Goal: Task Accomplishment & Management: Complete application form

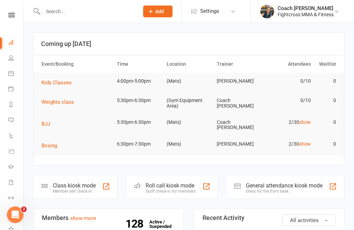
click at [59, 11] on input "text" at bounding box center [87, 12] width 93 height 10
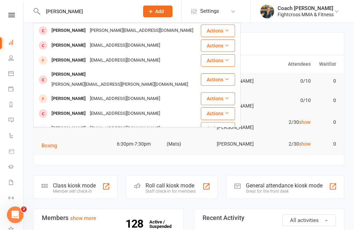
type input "[PERSON_NAME]"
click at [34, 11] on icon at bounding box center [37, 11] width 8 height 8
click at [158, 9] on span "Add" at bounding box center [159, 12] width 9 height 6
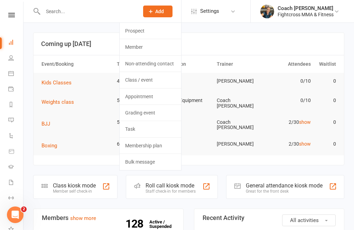
click at [141, 32] on link "Prospect" at bounding box center [150, 31] width 61 height 16
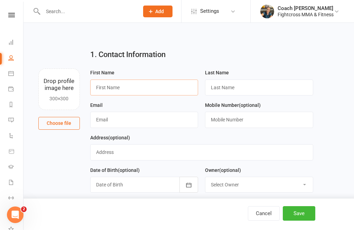
click at [129, 89] on input "text" at bounding box center [144, 87] width 108 height 16
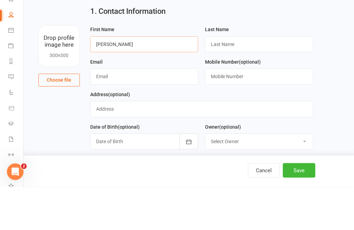
type input "[PERSON_NAME]"
click at [243, 79] on input "text" at bounding box center [259, 87] width 108 height 16
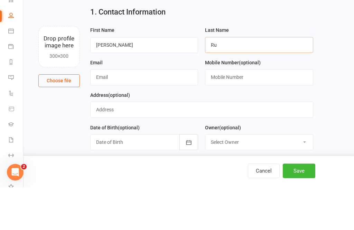
type input "R"
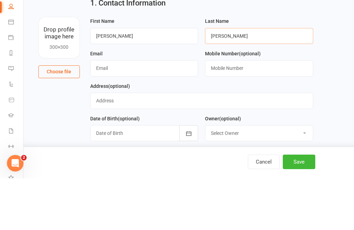
type input "[PERSON_NAME]"
click at [123, 112] on input "text" at bounding box center [144, 120] width 108 height 16
type input "Agiekmartin@gmail.com"
click at [257, 112] on input "text" at bounding box center [259, 120] width 108 height 16
type input "P"
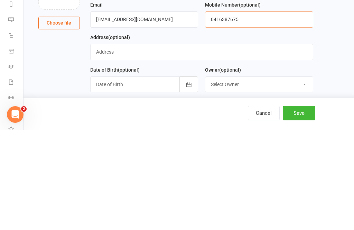
type input "0416387675"
click at [117, 144] on input "text" at bounding box center [201, 152] width 223 height 16
type input "70 Evelyn Street, Grange"
click at [127, 177] on div at bounding box center [144, 185] width 108 height 16
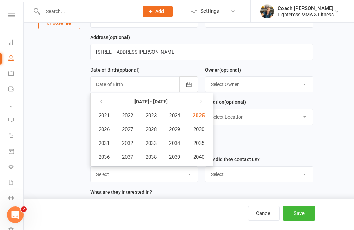
click at [98, 101] on button "button" at bounding box center [101, 101] width 15 height 12
click at [103, 157] on span "2016" at bounding box center [103, 157] width 11 height 6
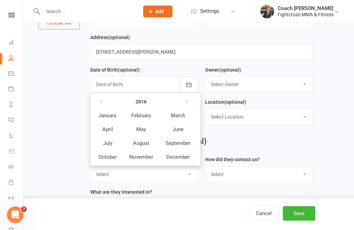
click at [257, 86] on select "Select Owner Ross Cameron Coach Riley Coach Meli Fightcross MMA & Fitness Admin…" at bounding box center [258, 84] width 107 height 15
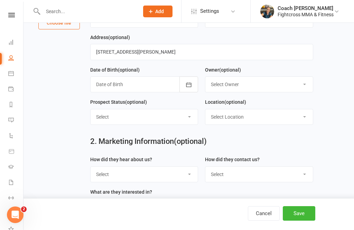
click at [143, 86] on div at bounding box center [144, 84] width 108 height 16
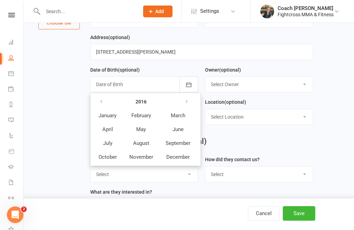
click at [145, 115] on span "February" at bounding box center [141, 115] width 20 height 6
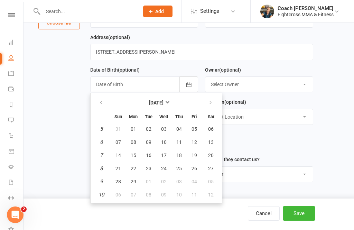
click at [195, 141] on span "12" at bounding box center [194, 142] width 6 height 6
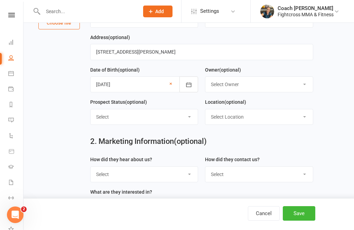
click at [99, 83] on div at bounding box center [144, 84] width 108 height 16
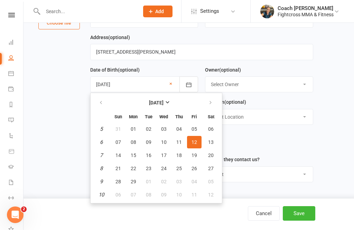
click at [164, 141] on span "10" at bounding box center [164, 142] width 6 height 6
type input "10 Feb 2016"
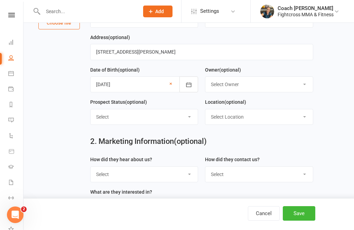
click at [190, 114] on select "Select Initial Contact Follow-up Call Follow-up Email Almost Ready Not Ready No…" at bounding box center [144, 116] width 107 height 15
select select "Initial Contact"
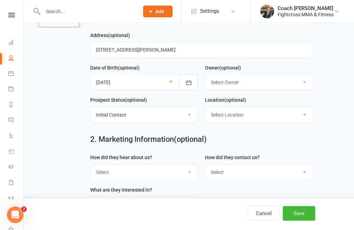
scroll to position [107, 0]
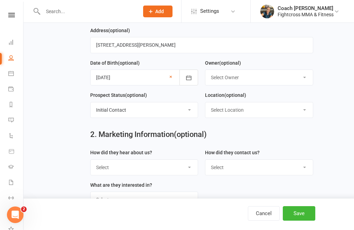
click at [188, 111] on select "Select Initial Contact Follow-up Call Follow-up Email Almost Ready Not Ready No…" at bounding box center [144, 109] width 107 height 15
click at [301, 220] on button "Save" at bounding box center [299, 213] width 32 height 15
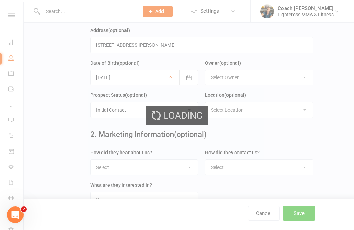
scroll to position [0, 0]
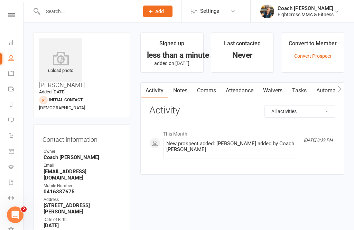
click at [276, 92] on link "Waivers" at bounding box center [272, 91] width 29 height 16
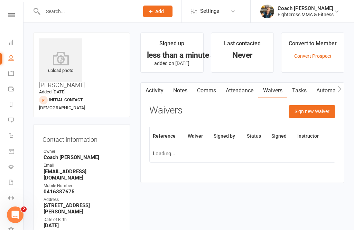
scroll to position [22, 0]
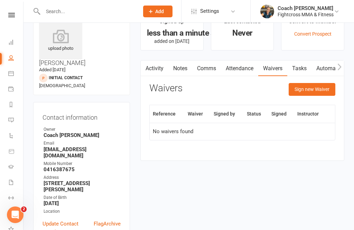
click at [316, 89] on button "Sign new Waiver" at bounding box center [311, 89] width 47 height 12
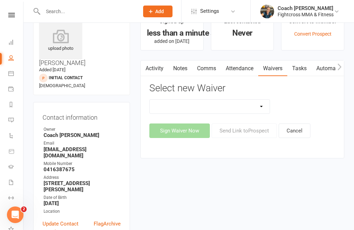
click at [260, 104] on select "10 Class Pass Membership Waiver 14 Day Trial Membership Waiver 14 Day Trial (On…" at bounding box center [210, 107] width 120 height 14
select select "7491"
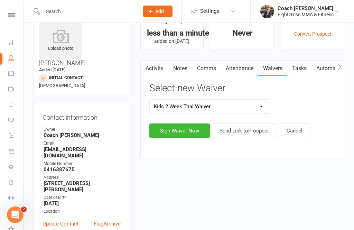
click at [185, 130] on button "Sign Waiver Now" at bounding box center [179, 130] width 60 height 15
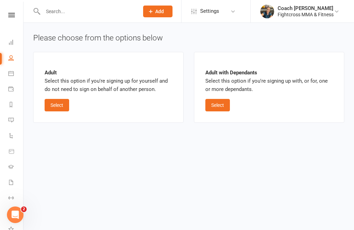
click at [220, 109] on button "Select" at bounding box center [217, 105] width 25 height 12
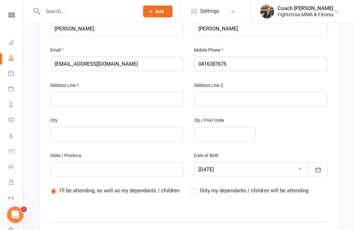
scroll to position [191, 0]
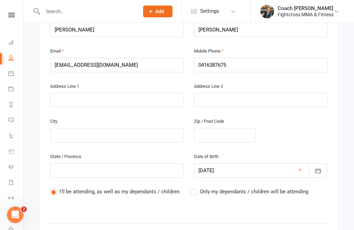
click at [191, 187] on label "Only my dependants / children will be attending" at bounding box center [249, 191] width 118 height 8
click at [191, 187] on input "Only my dependants / children will be attending" at bounding box center [192, 187] width 4 height 0
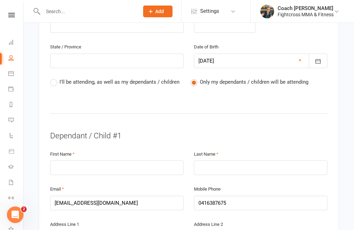
scroll to position [302, 0]
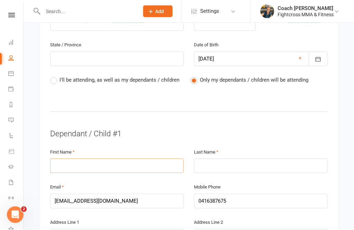
click at [119, 159] on input "text" at bounding box center [116, 166] width 133 height 15
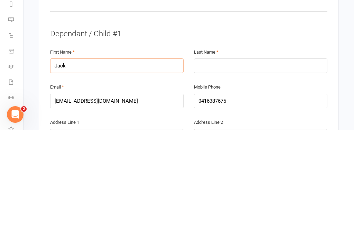
type input "Jack"
click at [230, 159] on input "text" at bounding box center [260, 166] width 133 height 15
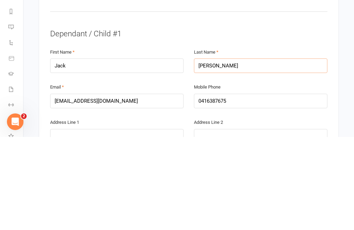
scroll to position [310, 0]
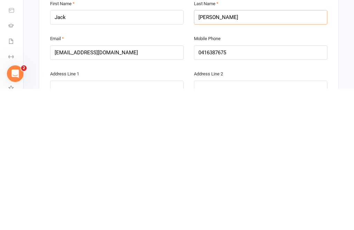
type input "Martin"
click at [108, 221] on input "text" at bounding box center [116, 228] width 133 height 15
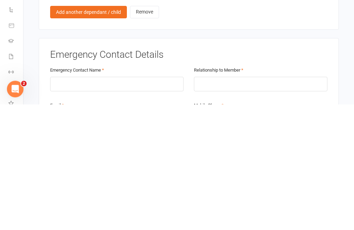
scroll to position [503, 0]
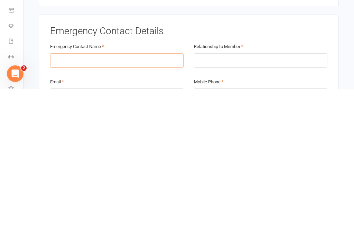
click at [109, 194] on input "text" at bounding box center [116, 201] width 133 height 15
type input "Agnieszka"
click at [247, 194] on input "text" at bounding box center [260, 201] width 133 height 15
type input "Mother"
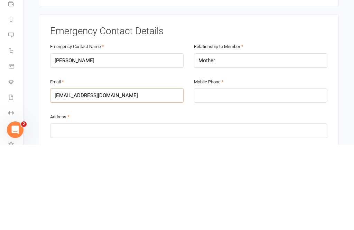
scroll to position [562, 0]
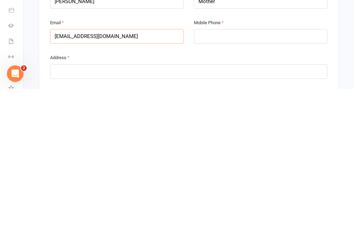
type input "agiekmartin@gmail.com"
click at [116, 205] on input "text" at bounding box center [188, 212] width 277 height 15
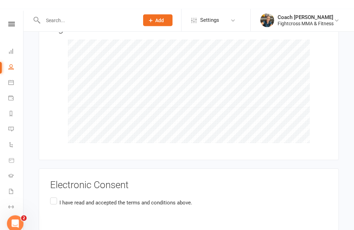
scroll to position [1287, 0]
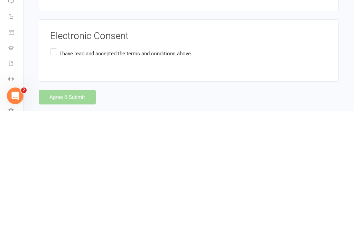
type input "70 Evelyn Street, Grange"
click at [51, 166] on label "I have read and accepted the terms and conditions above." at bounding box center [121, 172] width 142 height 13
click at [51, 166] on input "I have read and accepted the terms and conditions above." at bounding box center [52, 166] width 4 height 0
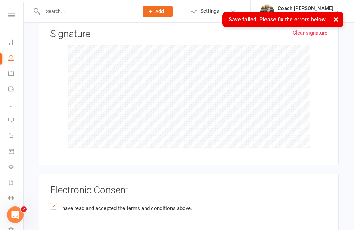
scroll to position [631, 0]
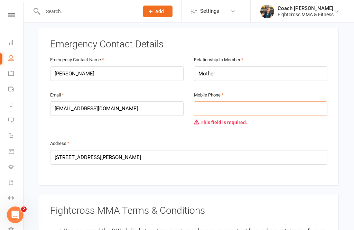
click at [237, 101] on input "tel" at bounding box center [260, 108] width 133 height 15
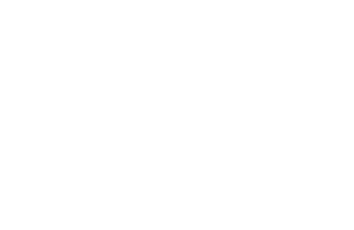
type input "0416387675"
click at [71, 209] on button "Agree & Submit" at bounding box center [67, 216] width 57 height 15
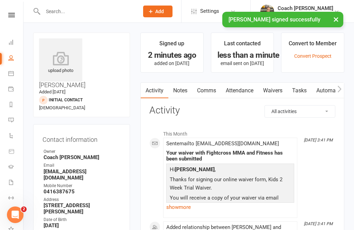
click at [11, 11] on nav "Clubworx Dashboard People Calendar Payments Reports Messages 1 Automations Prod…" at bounding box center [11, 117] width 23 height 230
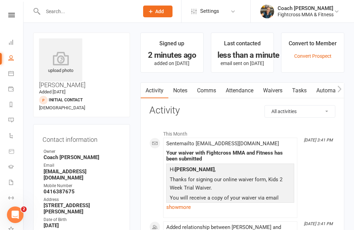
click at [12, 15] on icon at bounding box center [11, 15] width 7 height 4
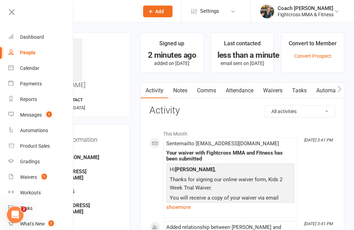
click at [31, 37] on div "Dashboard" at bounding box center [32, 37] width 24 height 6
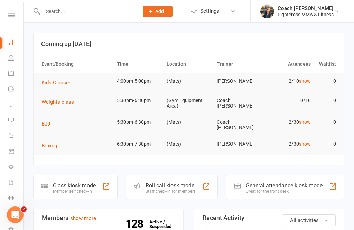
click at [269, 189] on div "Great for the front desk" at bounding box center [284, 191] width 77 height 5
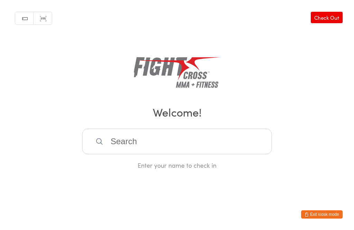
click at [225, 148] on input "search" at bounding box center [176, 142] width 189 height 26
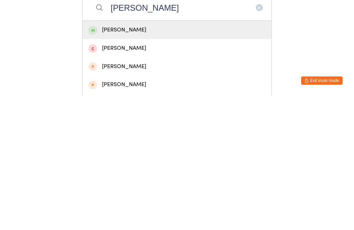
type input "[PERSON_NAME]"
click at [193, 159] on div "[PERSON_NAME]" at bounding box center [176, 163] width 177 height 9
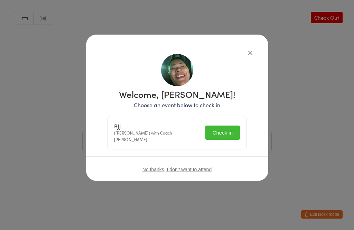
click at [235, 127] on button "Check in" at bounding box center [222, 132] width 35 height 14
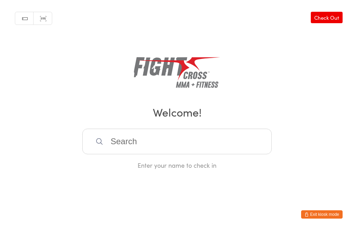
click at [202, 146] on input "search" at bounding box center [176, 142] width 189 height 26
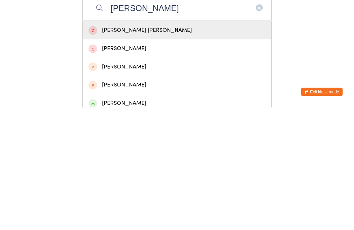
scroll to position [14, 0]
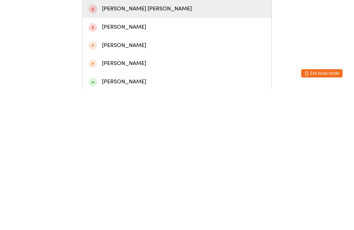
type input "[PERSON_NAME]"
click at [136, 218] on div "[PERSON_NAME]" at bounding box center [176, 222] width 177 height 9
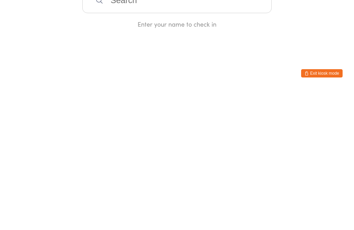
scroll to position [0, 0]
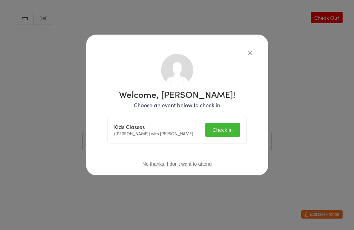
click at [230, 131] on button "Check in" at bounding box center [222, 130] width 35 height 14
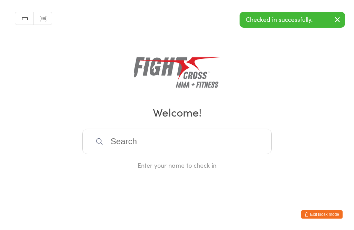
click at [163, 148] on input "search" at bounding box center [176, 142] width 189 height 26
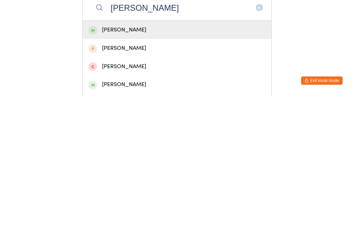
type input "[PERSON_NAME]"
click at [141, 159] on div "[PERSON_NAME]" at bounding box center [176, 163] width 177 height 9
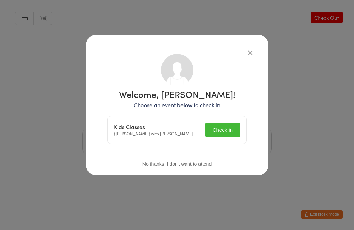
click at [223, 134] on button "Check in" at bounding box center [222, 130] width 35 height 14
